Goal: Information Seeking & Learning: Find specific fact

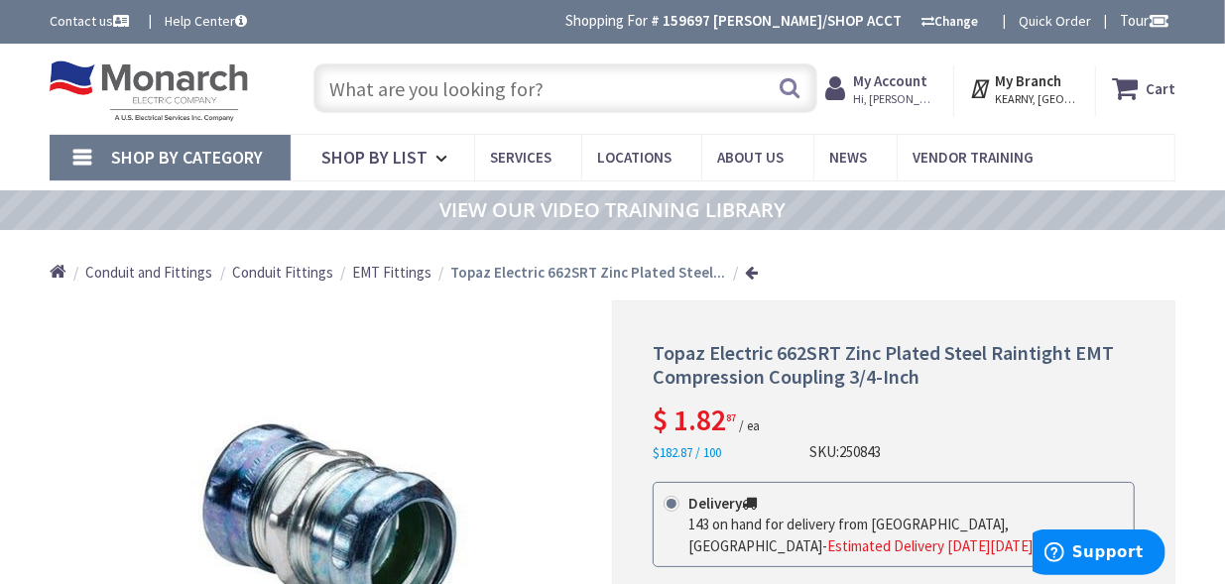
click at [490, 90] on input "text" at bounding box center [565, 88] width 504 height 50
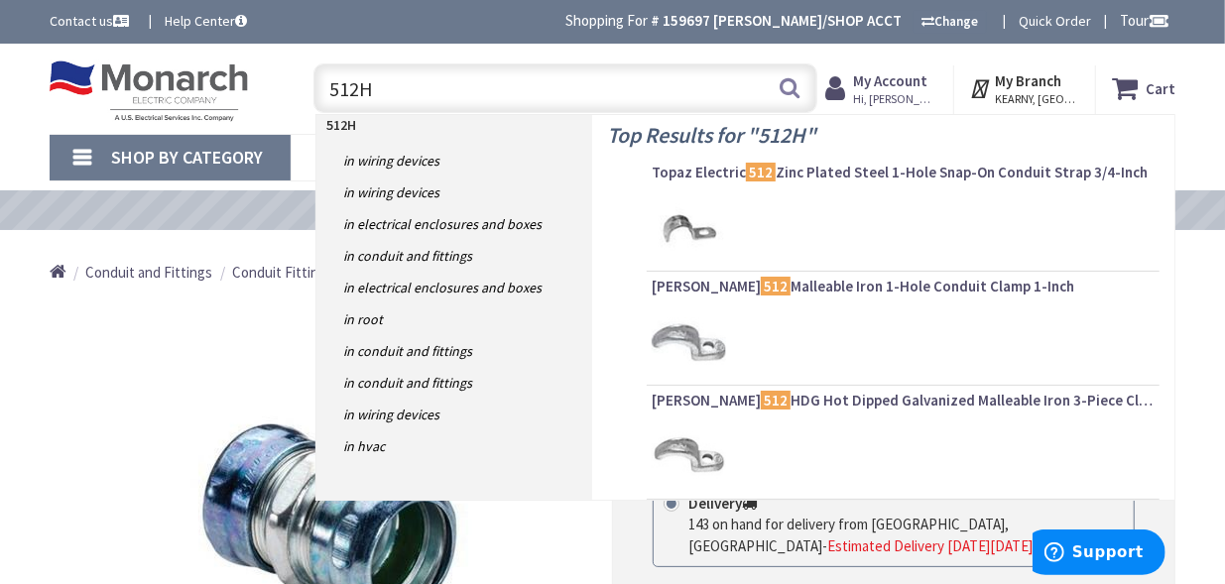
type input "512HD"
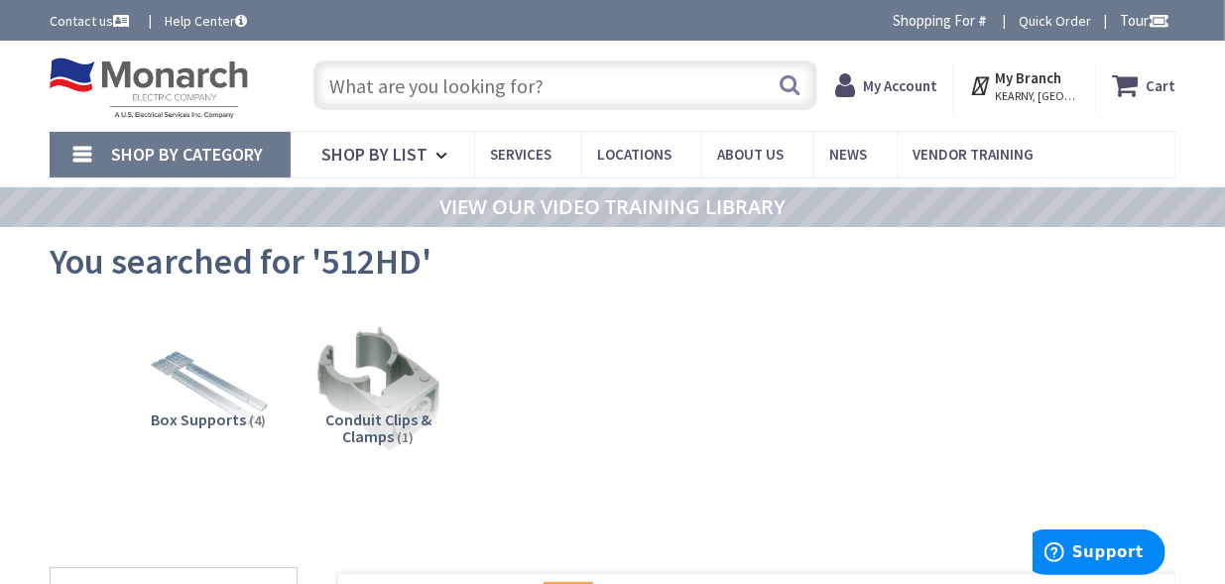
type input "[GEOGRAPHIC_DATA], [PERSON_NAME] 180 St. bet. [PERSON_NAME][GEOGRAPHIC_DATA] an…"
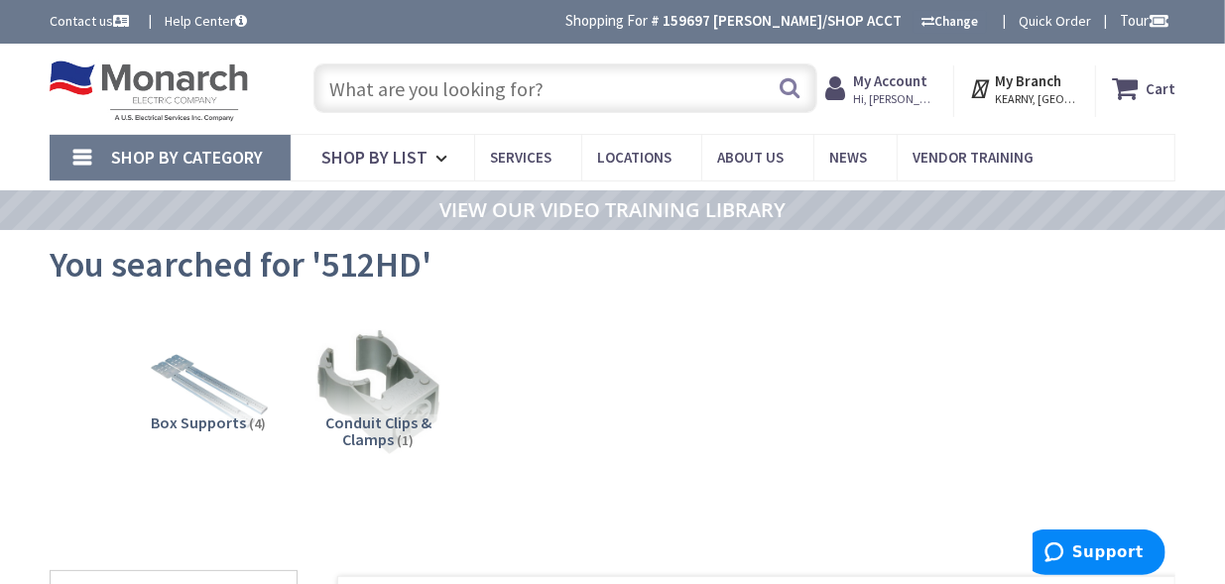
click at [559, 95] on input "text" at bounding box center [565, 88] width 504 height 50
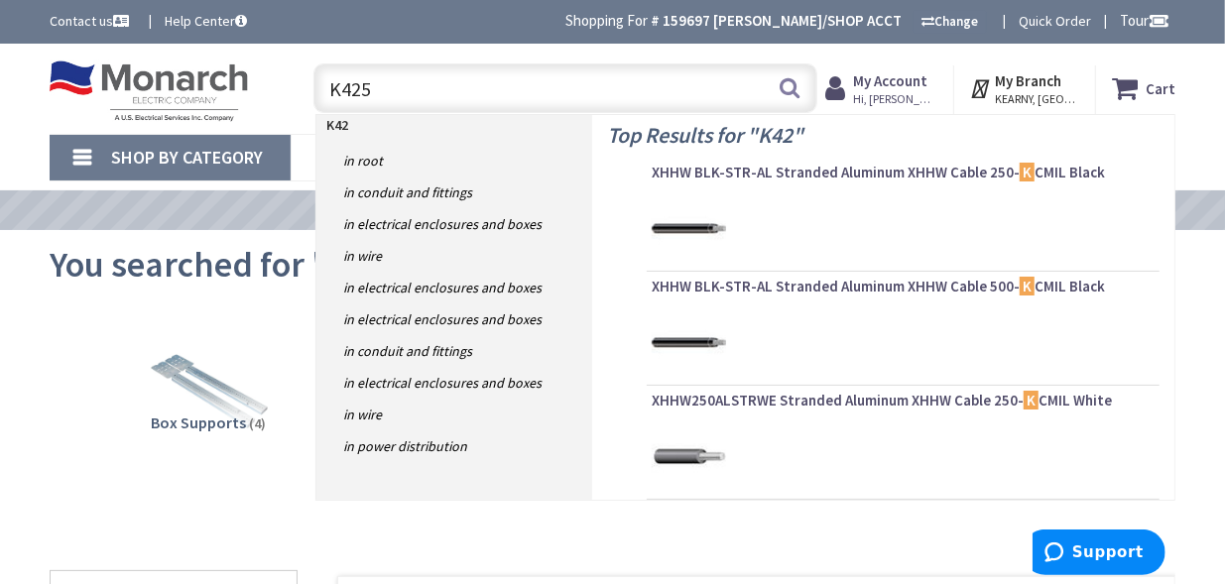
type input "K4253"
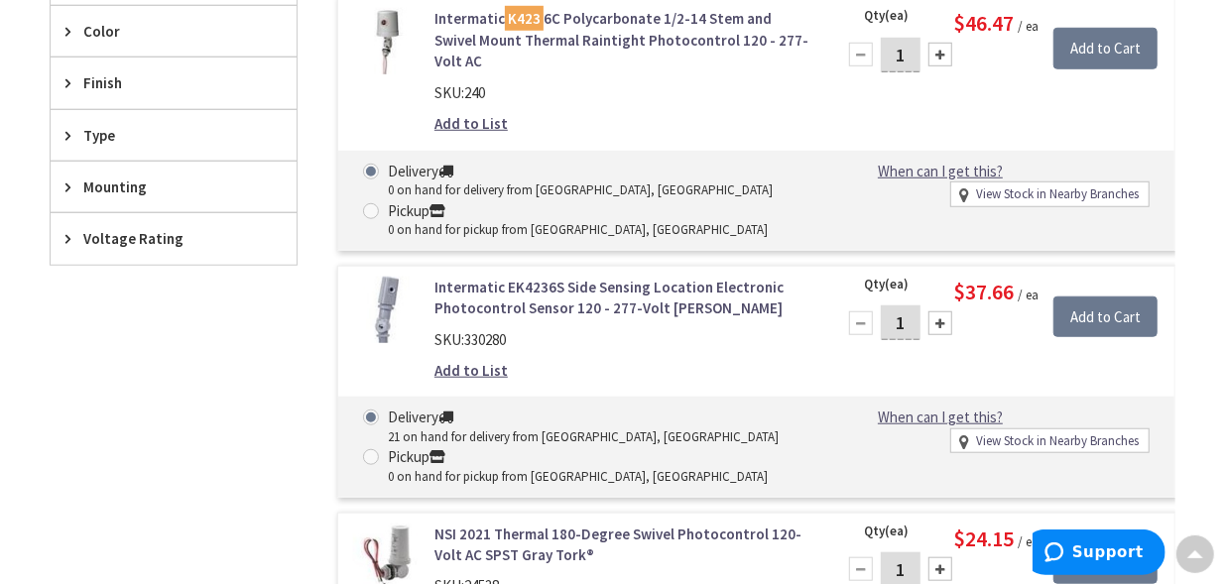
scroll to position [498, 0]
